Goal: Task Accomplishment & Management: Manage account settings

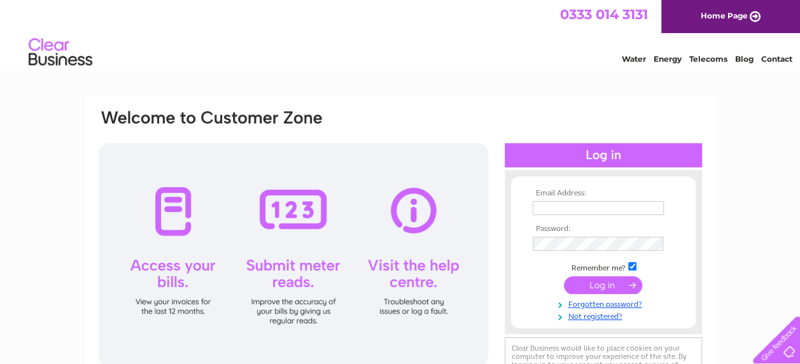
type input "[PERSON_NAME][EMAIL_ADDRESS][DOMAIN_NAME]"
click at [596, 282] on input "submit" at bounding box center [603, 285] width 78 height 18
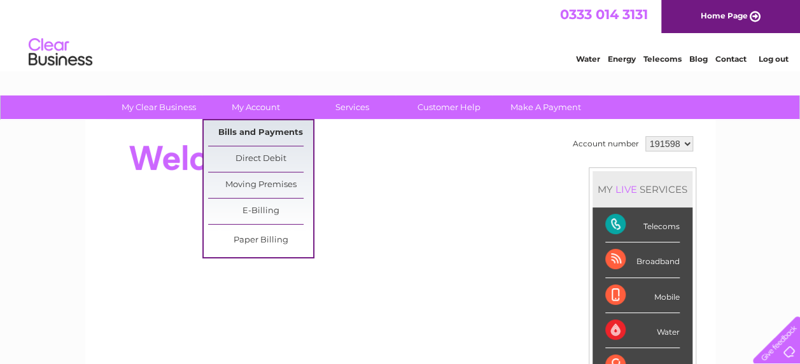
click at [260, 130] on link "Bills and Payments" at bounding box center [260, 132] width 105 height 25
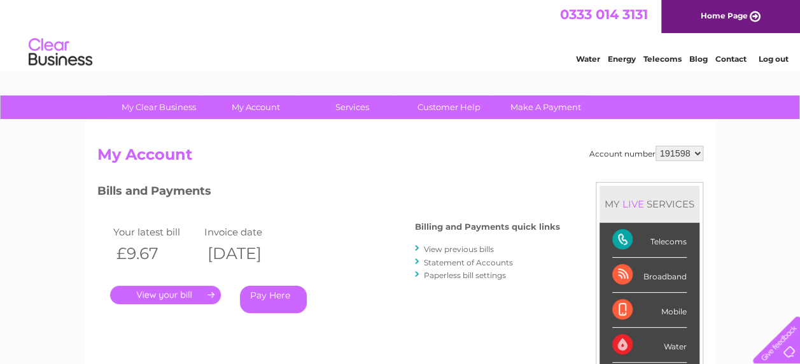
click at [173, 286] on link "." at bounding box center [165, 295] width 111 height 18
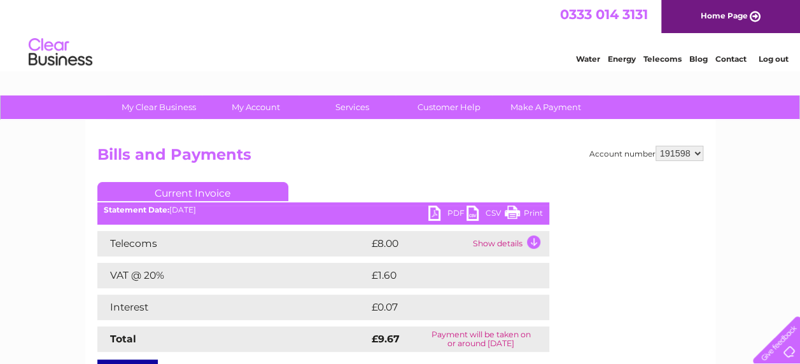
click at [439, 208] on link "PDF" at bounding box center [447, 215] width 38 height 18
